Goal: Task Accomplishment & Management: Manage account settings

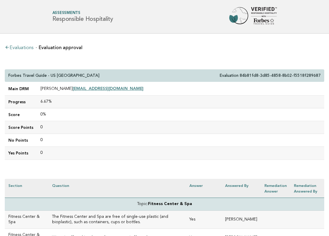
click at [24, 47] on link "Evaluations" at bounding box center [19, 48] width 29 height 5
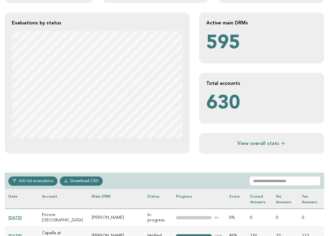
scroll to position [117, 0]
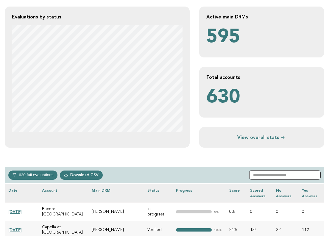
click at [268, 175] on input "text" at bounding box center [284, 175] width 71 height 10
paste input "**********"
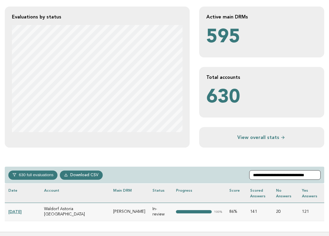
type input "**********"
click at [21, 209] on link "[DATE]" at bounding box center [14, 211] width 13 height 5
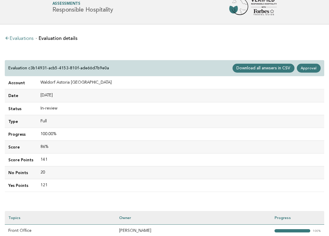
scroll to position [11, 0]
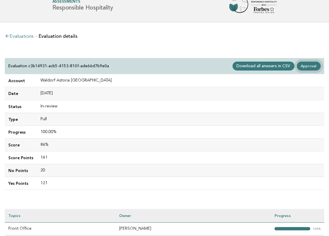
click at [314, 66] on link "Approval" at bounding box center [309, 66] width 24 height 9
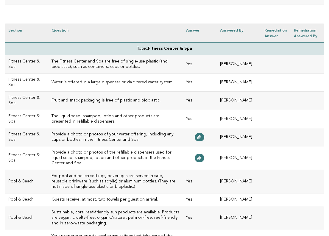
scroll to position [155, 0]
click at [201, 136] on icon at bounding box center [200, 137] width 4 height 4
click at [202, 156] on icon at bounding box center [199, 158] width 5 height 5
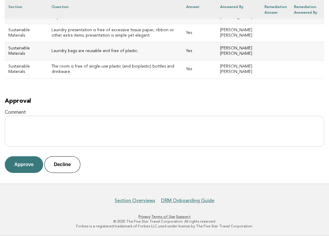
scroll to position [2845, 0]
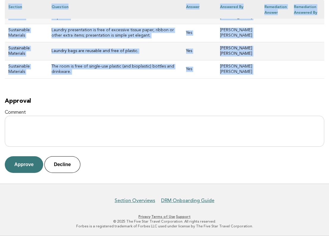
drag, startPoint x: 9, startPoint y: 76, endPoint x: 225, endPoint y: 93, distance: 217.0
copy div "Waldorf Astoria Los Cabos Pedregal Evaluation c3b14931-acb5-4153-810f-ade66d7b9…"
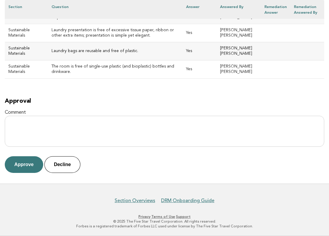
click at [77, 104] on h2 "Approval" at bounding box center [164, 101] width 319 height 7
click at [64, 163] on button "Decline" at bounding box center [62, 164] width 36 height 17
